Goal: Find contact information: Find contact information

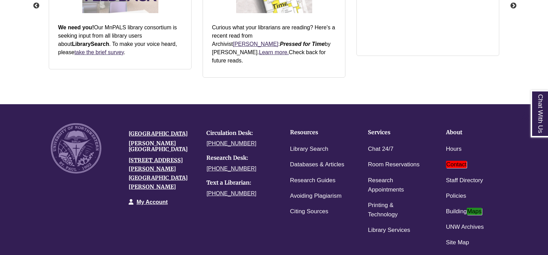
scroll to position [3, 3]
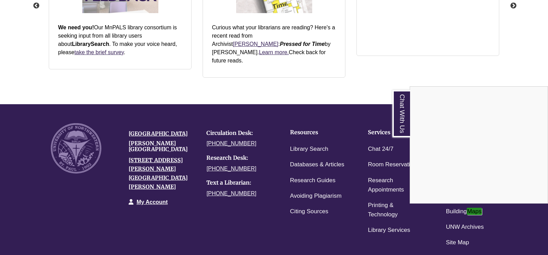
click at [361, 87] on div "Chat With Us" at bounding box center [274, 127] width 548 height 255
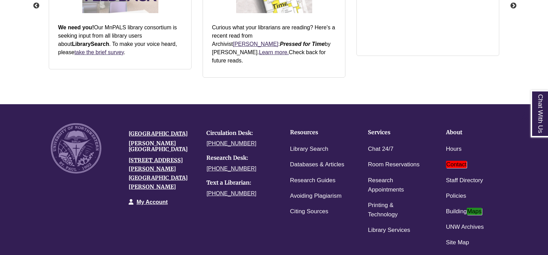
click at [460, 173] on li "Staff Directory" at bounding box center [473, 181] width 67 height 16
click at [459, 157] on li "Contact" at bounding box center [473, 165] width 67 height 16
click at [458, 161] on em "Contact" at bounding box center [456, 164] width 21 height 7
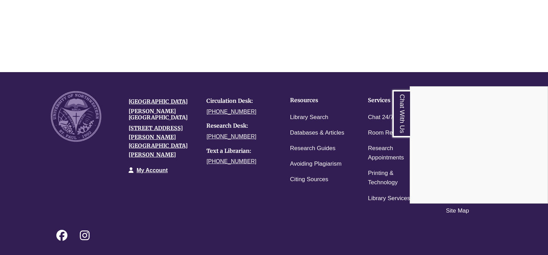
scroll to position [510, 0]
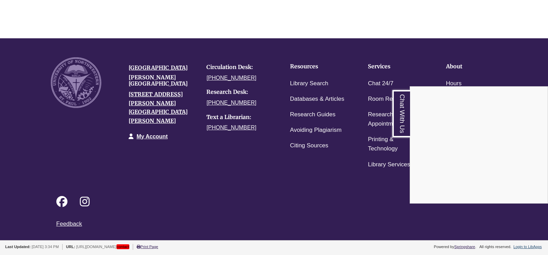
click at [62, 202] on div "Chat With Us" at bounding box center [274, 127] width 548 height 255
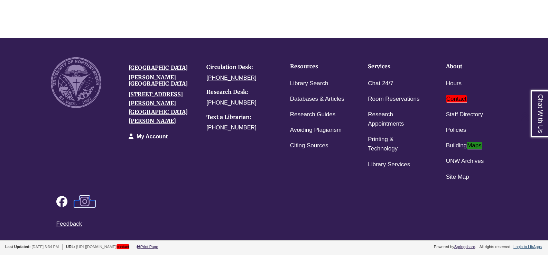
click at [86, 204] on icon at bounding box center [85, 201] width 10 height 11
click at [84, 196] on icon at bounding box center [85, 201] width 10 height 11
click at [59, 202] on icon at bounding box center [61, 201] width 11 height 11
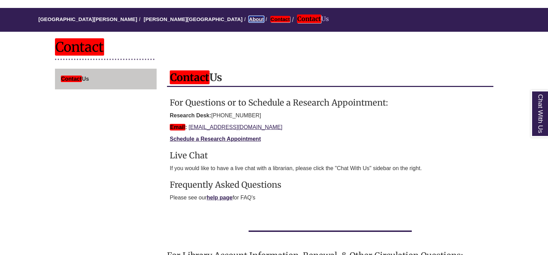
click at [249, 21] on link "About" at bounding box center [256, 19] width 15 height 6
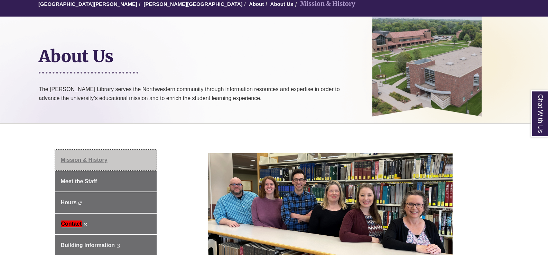
scroll to position [69, 0]
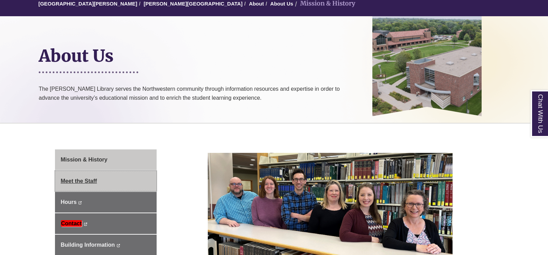
click at [116, 185] on link "Meet the Staff" at bounding box center [106, 181] width 102 height 21
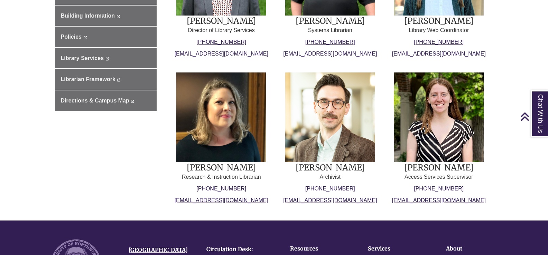
scroll to position [339, 0]
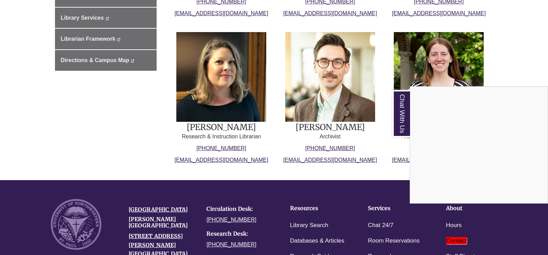
click at [2, 170] on div "Chat With Us" at bounding box center [274, 127] width 548 height 255
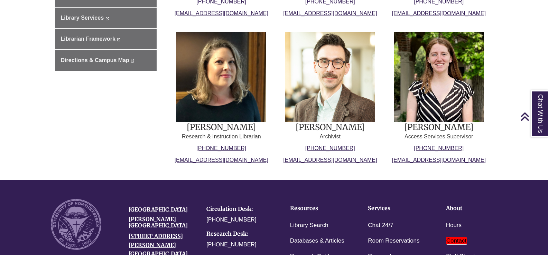
scroll to position [192, 0]
